Goal: Find specific page/section: Find specific page/section

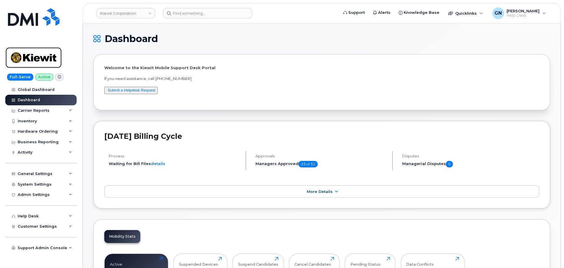
click at [38, 64] on img at bounding box center [33, 57] width 45 height 17
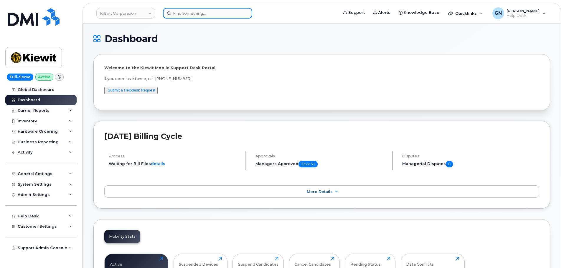
click at [182, 14] on input at bounding box center [207, 13] width 89 height 11
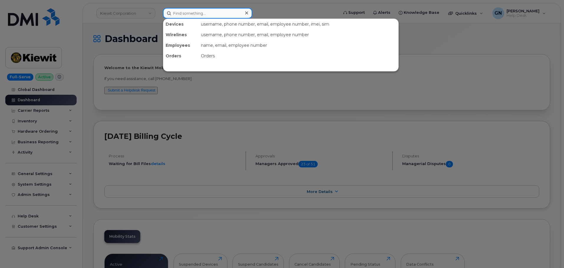
paste input "6282501406"
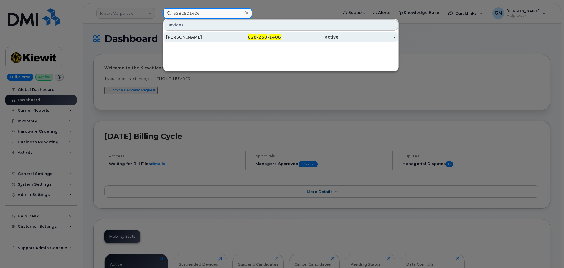
type input "6282501406"
click at [220, 37] on div "MARVIN CEDILLOS" at bounding box center [194, 37] width 57 height 6
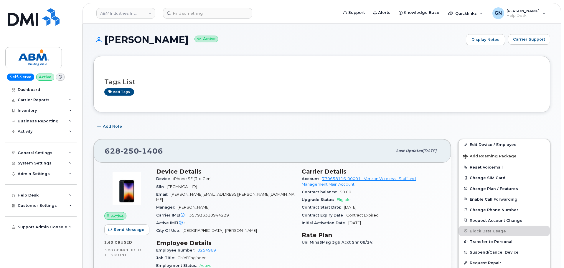
click at [130, 39] on h1 "MARVIN CEDILLOS Active" at bounding box center [277, 39] width 369 height 10
drag, startPoint x: 130, startPoint y: 39, endPoint x: 177, endPoint y: 39, distance: 46.5
click at [177, 39] on h1 "MARVIN CEDILLOS Active" at bounding box center [277, 39] width 369 height 10
copy h1 "[PERSON_NAME]"
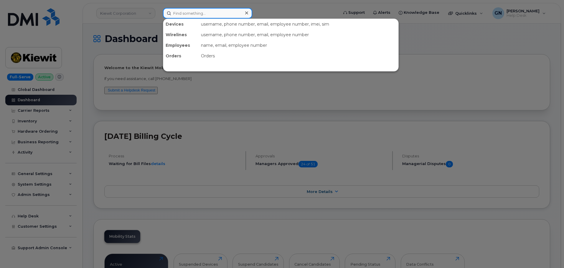
click at [183, 14] on input at bounding box center [207, 13] width 89 height 11
paste input "330-697-2335"
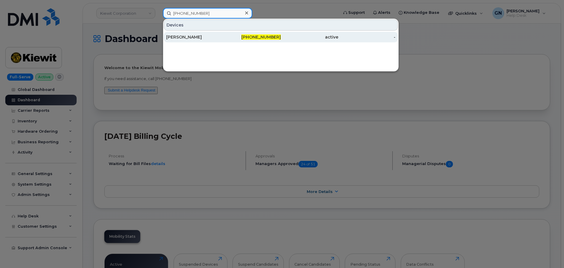
type input "330-697-2335"
click at [210, 37] on div "BRYAN SCHENKENBERGER" at bounding box center [194, 37] width 57 height 6
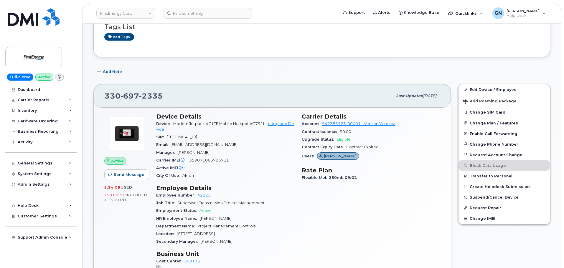
scroll to position [147, 0]
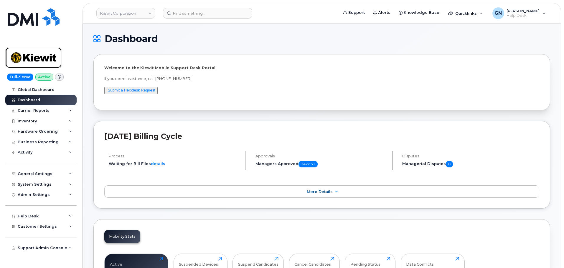
click at [35, 54] on img at bounding box center [33, 57] width 45 height 17
